Goal: Information Seeking & Learning: Learn about a topic

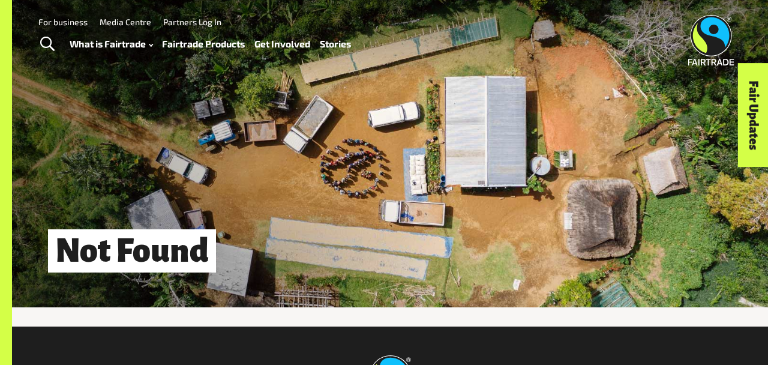
click at [222, 49] on link "Fairtrade Products" at bounding box center [203, 43] width 83 height 17
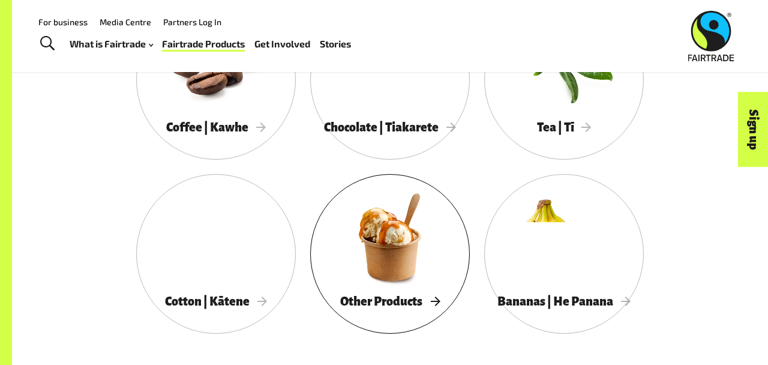
scroll to position [664, 0]
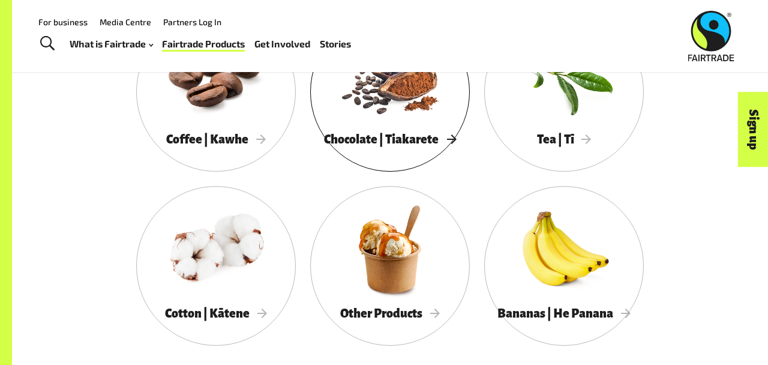
click at [381, 120] on div at bounding box center [390, 75] width 160 height 104
click at [560, 133] on span "Tea | Tī" at bounding box center [564, 139] width 55 height 13
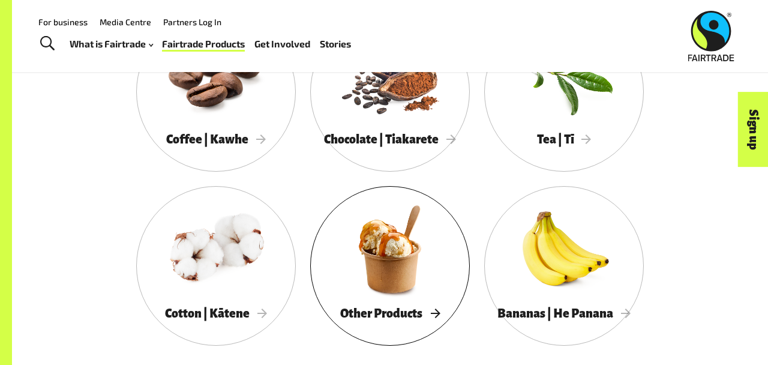
click at [426, 303] on div "Other Products" at bounding box center [390, 312] width 160 height 25
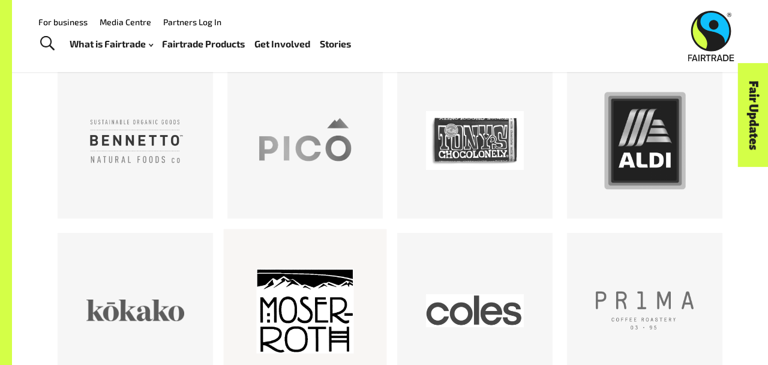
scroll to position [657, 0]
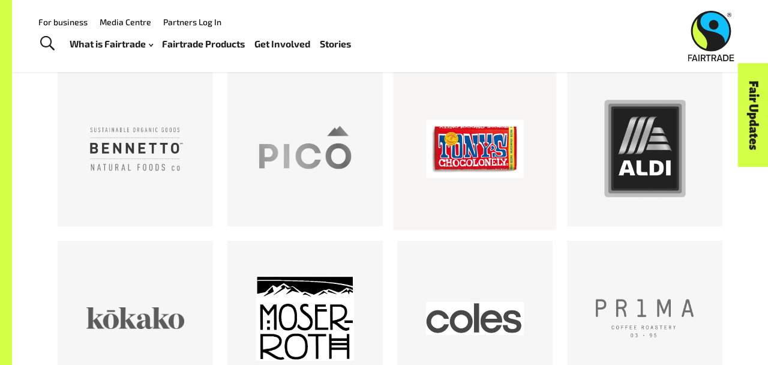
click at [470, 209] on div at bounding box center [474, 148] width 163 height 163
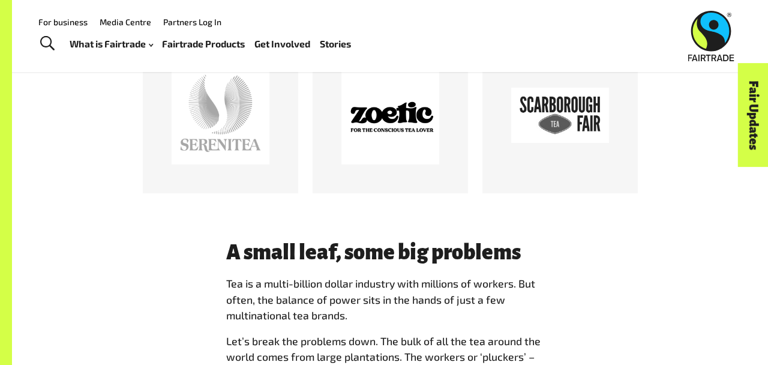
scroll to position [658, 0]
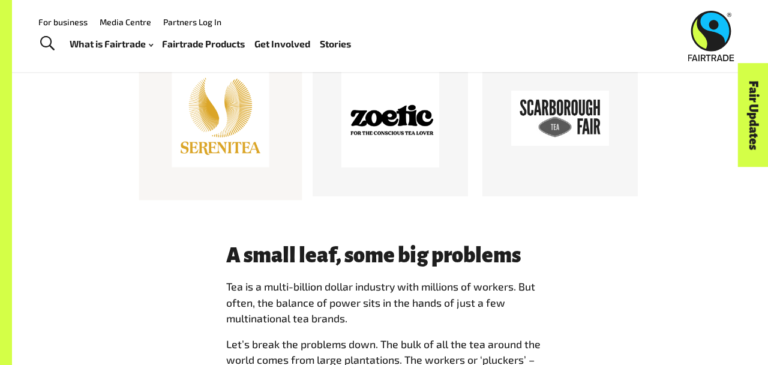
click at [228, 131] on div at bounding box center [221, 119] width 98 height 98
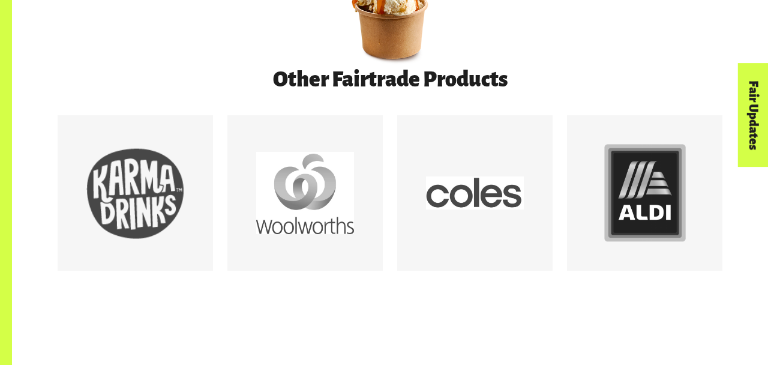
scroll to position [652, 0]
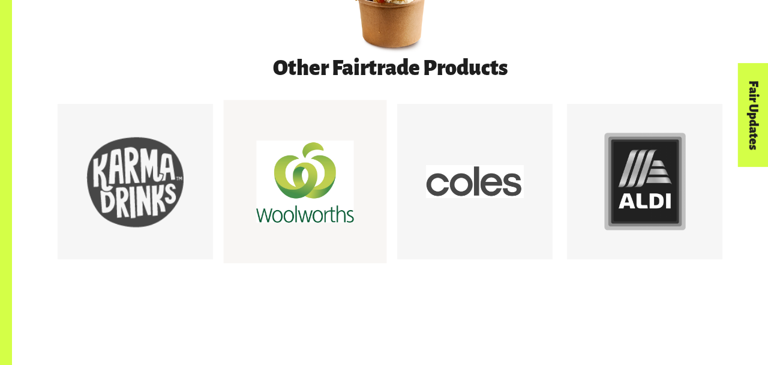
click at [297, 232] on div at bounding box center [305, 181] width 163 height 163
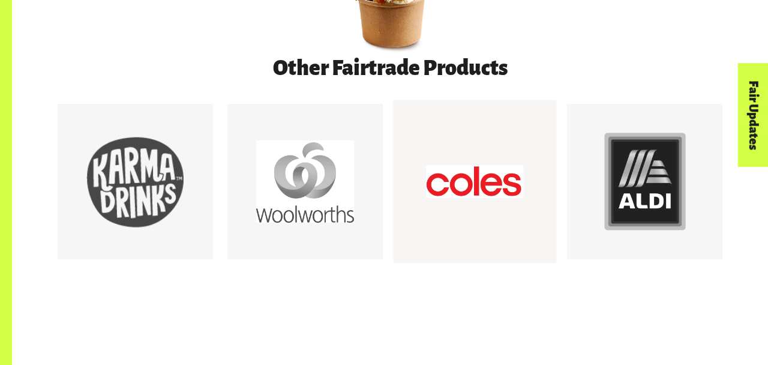
click at [503, 167] on div at bounding box center [475, 182] width 98 height 98
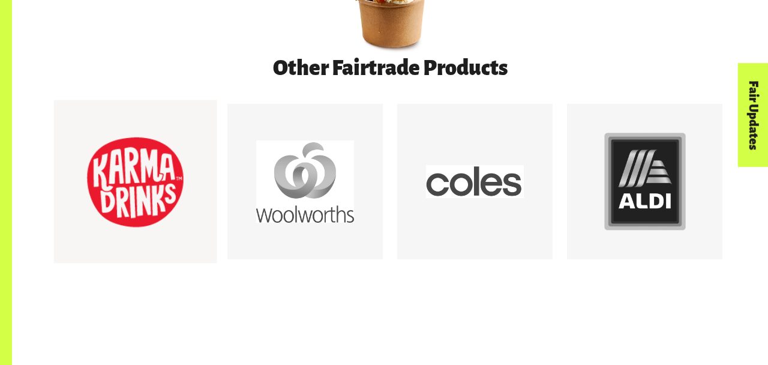
click at [199, 219] on div at bounding box center [135, 181] width 163 height 163
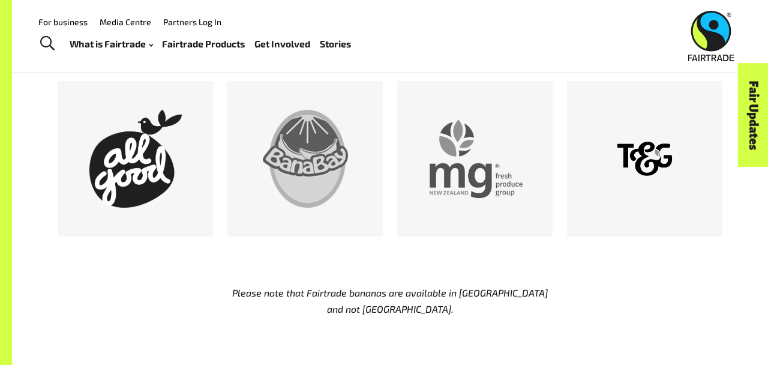
scroll to position [645, 0]
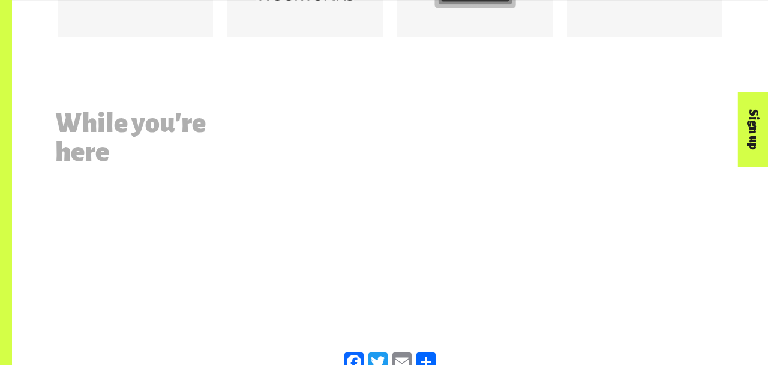
scroll to position [1400, 0]
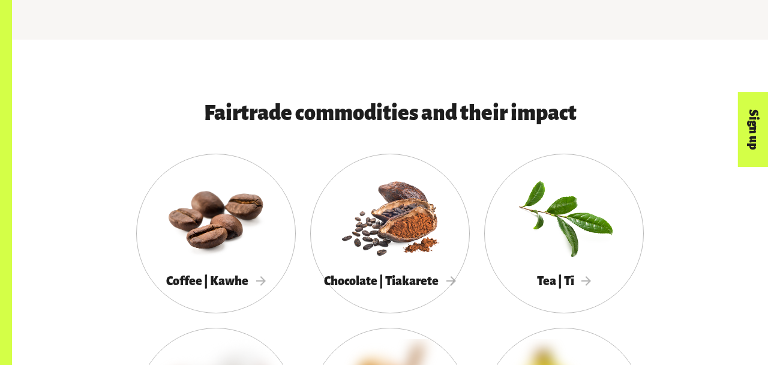
scroll to position [680, 0]
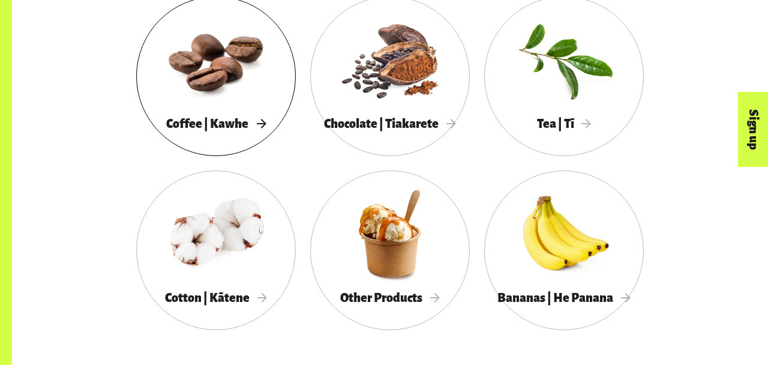
click at [238, 140] on link "Coffee | Kawhe" at bounding box center [216, 76] width 160 height 160
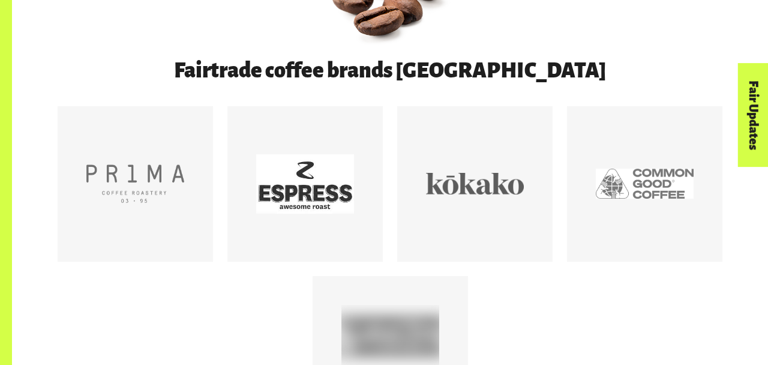
scroll to position [610, 0]
